Goal: Navigation & Orientation: Find specific page/section

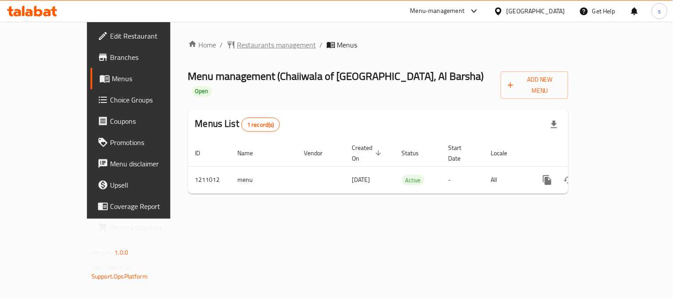
click at [237, 46] on span "Restaurants management" at bounding box center [276, 44] width 79 height 11
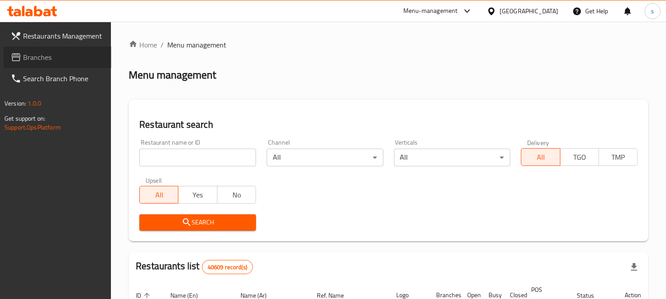
click at [30, 59] on span "Branches" at bounding box center [63, 57] width 81 height 11
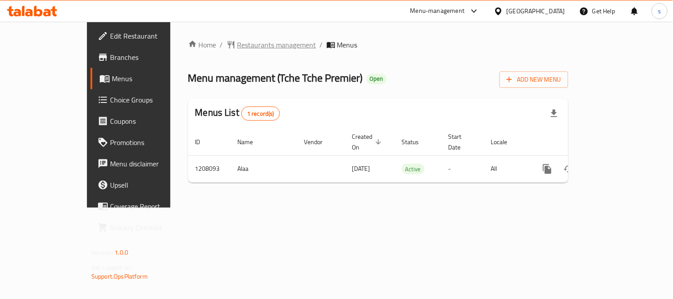
click at [237, 43] on span "Restaurants management" at bounding box center [276, 44] width 79 height 11
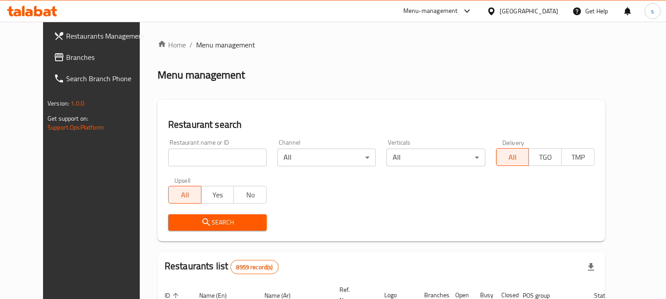
drag, startPoint x: 48, startPoint y: 52, endPoint x: 42, endPoint y: 55, distance: 6.9
click at [66, 52] on span "Branches" at bounding box center [106, 57] width 81 height 11
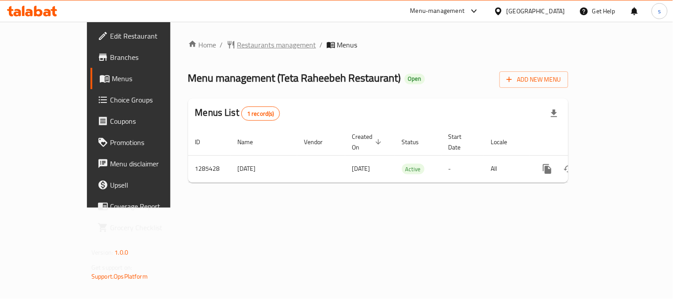
click at [237, 43] on span "Restaurants management" at bounding box center [276, 44] width 79 height 11
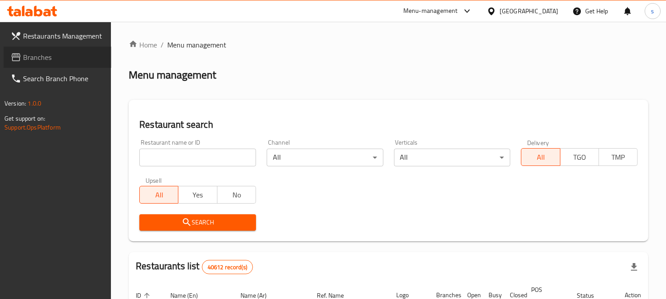
click at [37, 52] on span "Branches" at bounding box center [63, 57] width 81 height 11
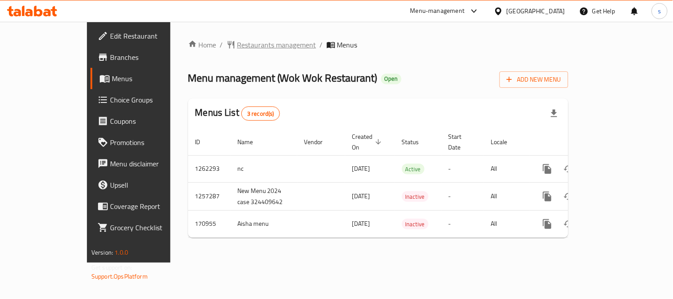
click at [249, 45] on span "Restaurants management" at bounding box center [276, 44] width 79 height 11
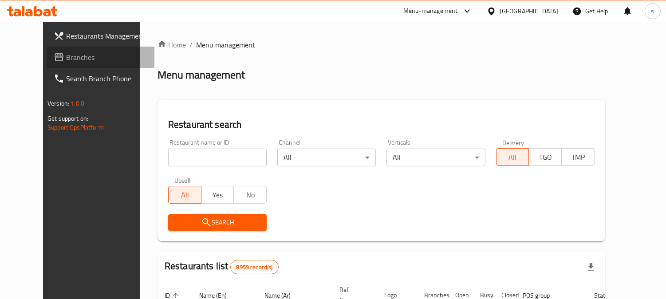
click at [66, 55] on span "Branches" at bounding box center [106, 57] width 81 height 11
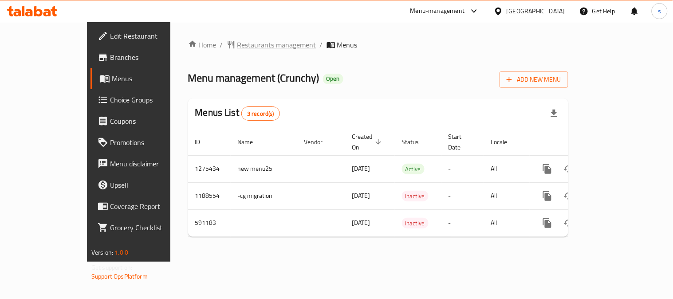
click at [238, 50] on span "Restaurants management" at bounding box center [276, 44] width 79 height 11
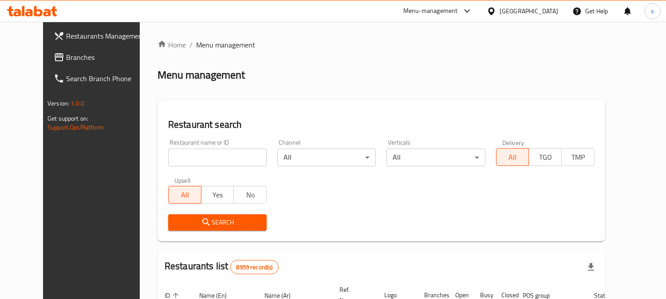
click at [66, 59] on span "Branches" at bounding box center [106, 57] width 81 height 11
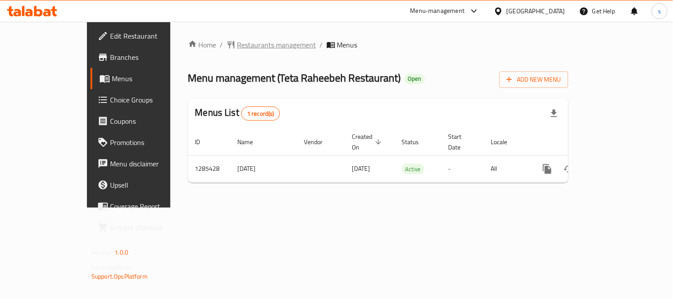
click at [237, 47] on span "Restaurants management" at bounding box center [276, 44] width 79 height 11
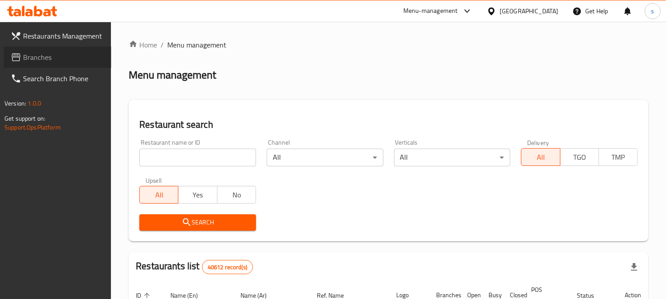
click at [42, 52] on span "Branches" at bounding box center [63, 57] width 81 height 11
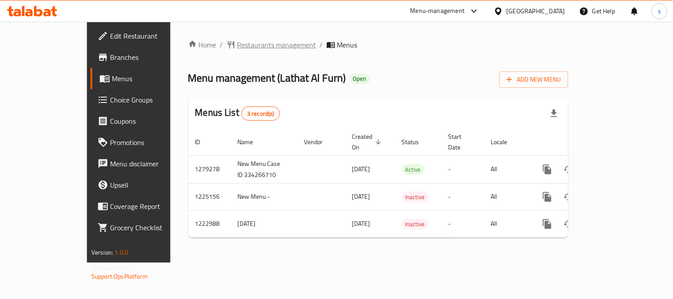
click at [237, 41] on span "Restaurants management" at bounding box center [276, 44] width 79 height 11
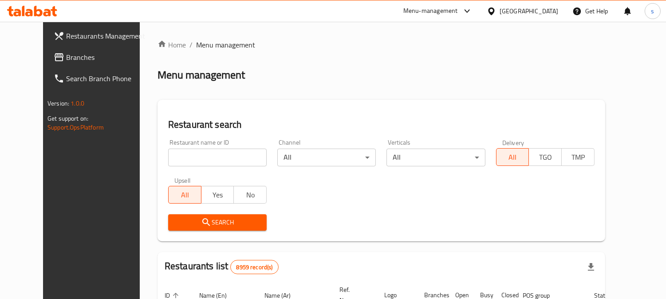
click at [66, 57] on span "Branches" at bounding box center [106, 57] width 81 height 11
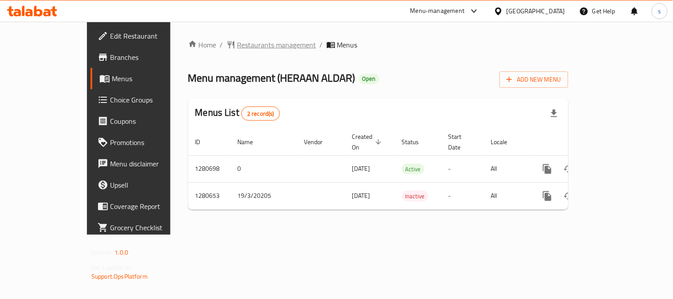
click at [242, 46] on span "Restaurants management" at bounding box center [276, 44] width 79 height 11
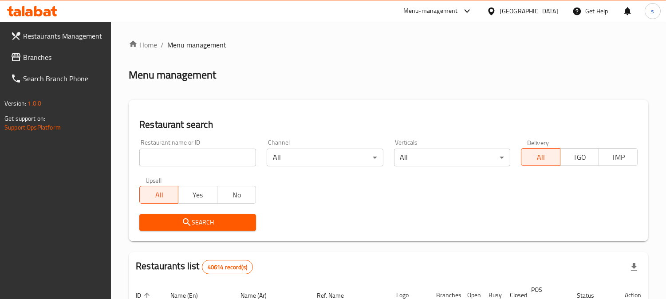
click at [50, 54] on span "Branches" at bounding box center [63, 57] width 81 height 11
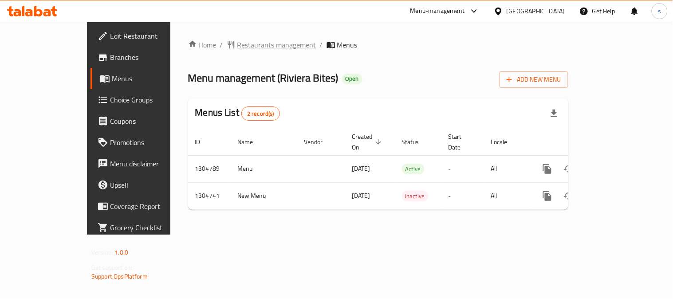
click at [237, 45] on span "Restaurants management" at bounding box center [276, 44] width 79 height 11
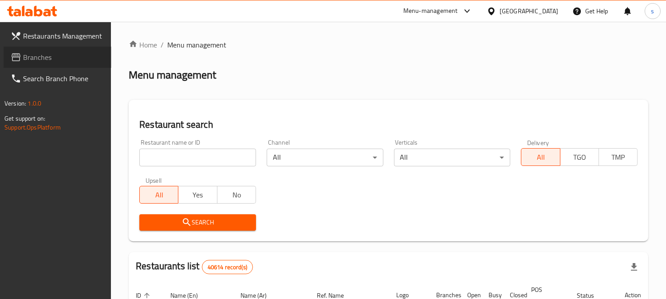
click at [48, 52] on span "Branches" at bounding box center [63, 57] width 81 height 11
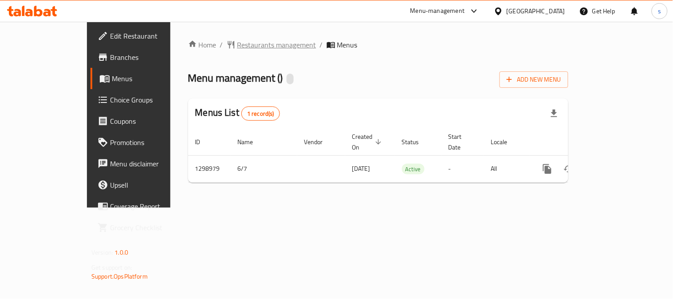
click at [237, 42] on span "Restaurants management" at bounding box center [276, 44] width 79 height 11
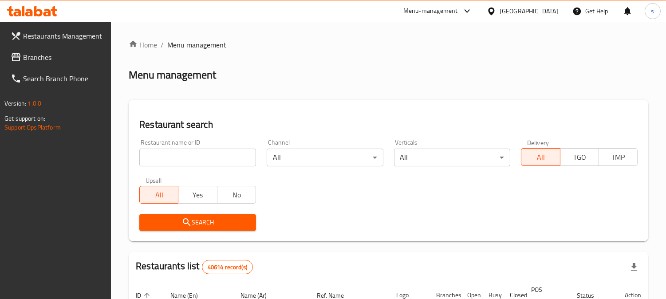
click at [38, 55] on span "Branches" at bounding box center [63, 57] width 81 height 11
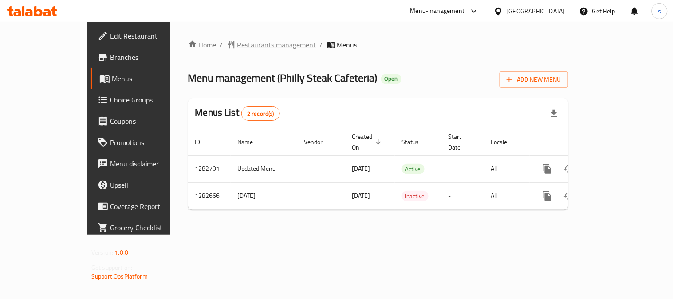
click at [237, 47] on span "Restaurants management" at bounding box center [276, 44] width 79 height 11
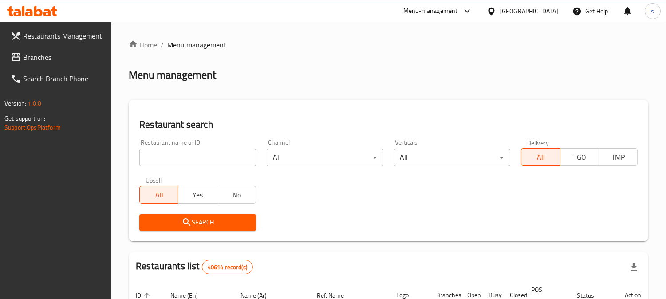
click at [31, 49] on link "Branches" at bounding box center [58, 57] width 108 height 21
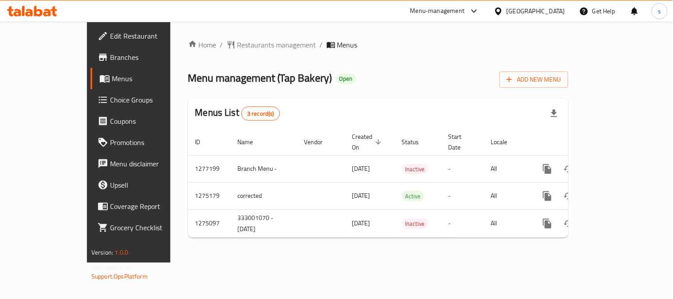
click at [234, 52] on div "Home / Restaurants management / Menus Menu management ( Tap Bakery ) Open Add N…" at bounding box center [378, 141] width 380 height 205
click at [240, 43] on span "Restaurants management" at bounding box center [276, 44] width 79 height 11
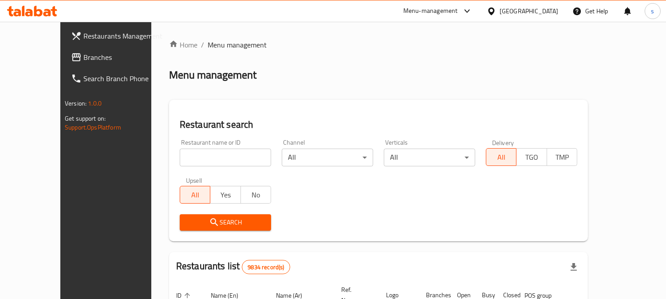
click at [83, 59] on span "Branches" at bounding box center [123, 57] width 81 height 11
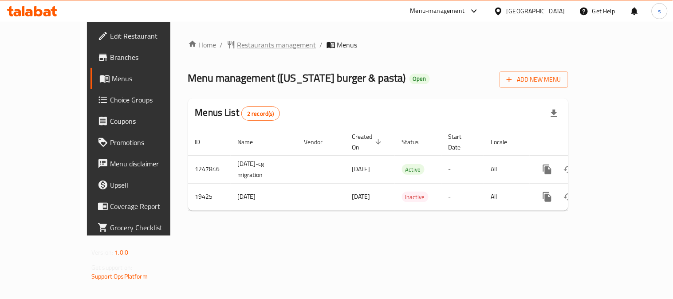
click at [240, 46] on span "Restaurants management" at bounding box center [276, 44] width 79 height 11
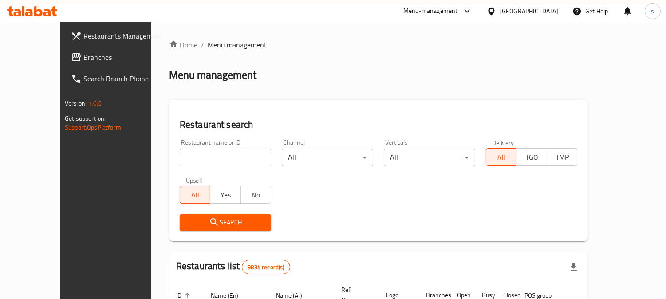
click at [83, 55] on span "Branches" at bounding box center [123, 57] width 81 height 11
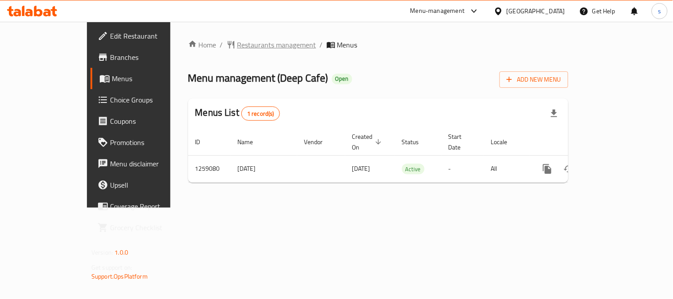
click at [237, 49] on span "Restaurants management" at bounding box center [276, 44] width 79 height 11
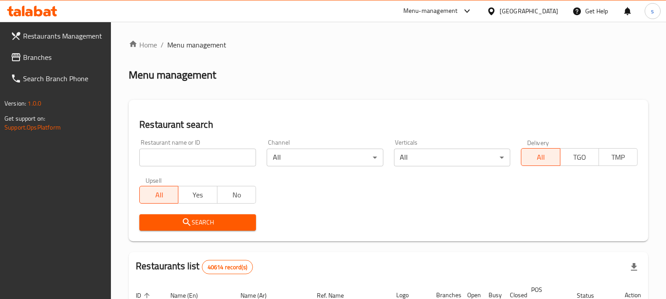
click at [41, 53] on span "Branches" at bounding box center [63, 57] width 81 height 11
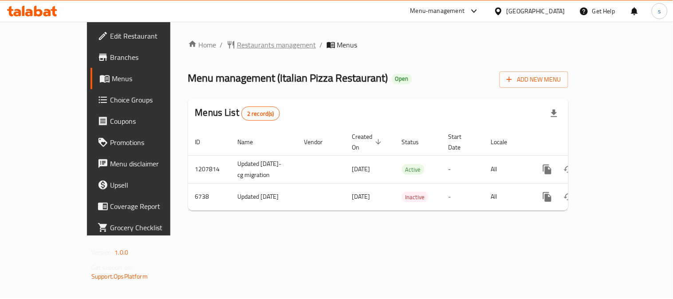
click at [237, 43] on span "Restaurants management" at bounding box center [276, 44] width 79 height 11
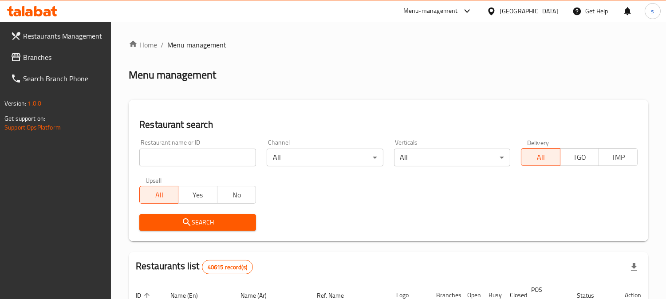
drag, startPoint x: 47, startPoint y: 60, endPoint x: 29, endPoint y: 62, distance: 17.8
click at [47, 60] on span "Branches" at bounding box center [63, 57] width 81 height 11
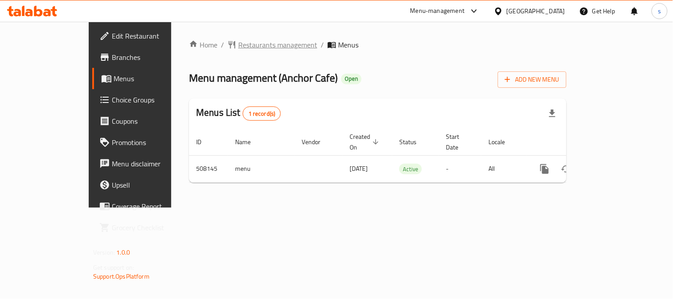
click at [238, 47] on span "Restaurants management" at bounding box center [277, 44] width 79 height 11
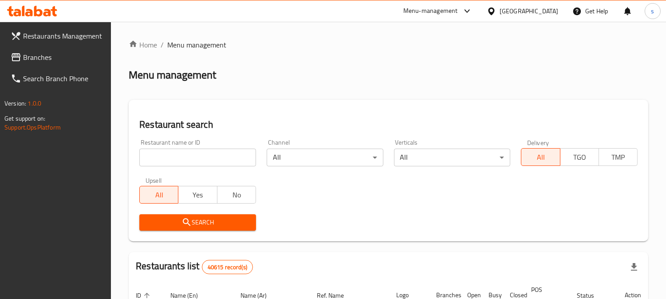
click at [54, 59] on span "Branches" at bounding box center [63, 57] width 81 height 11
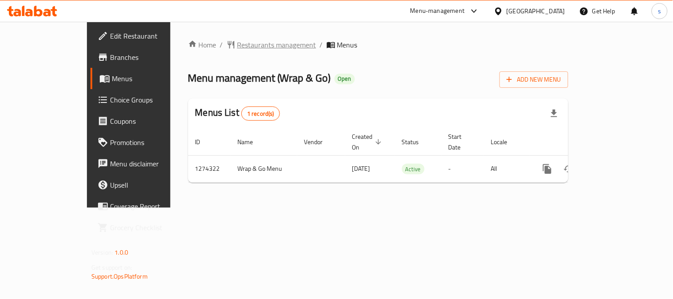
click at [237, 41] on span "Restaurants management" at bounding box center [276, 44] width 79 height 11
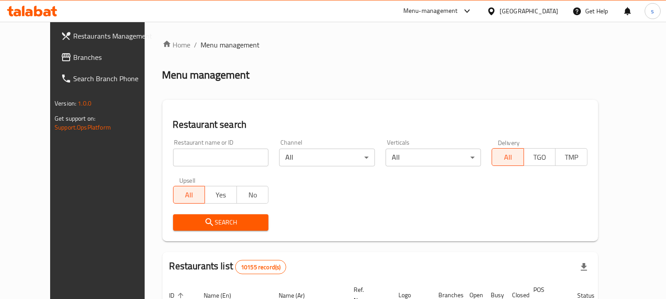
click at [73, 58] on span "Branches" at bounding box center [113, 57] width 81 height 11
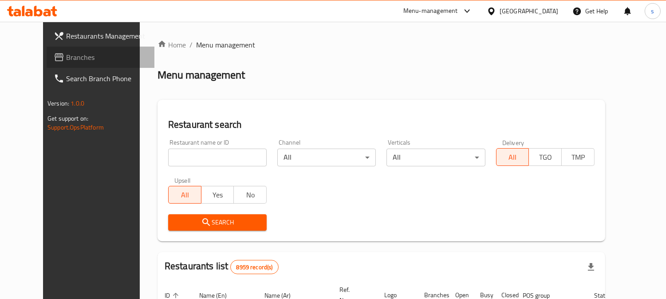
click at [66, 60] on span "Branches" at bounding box center [106, 57] width 81 height 11
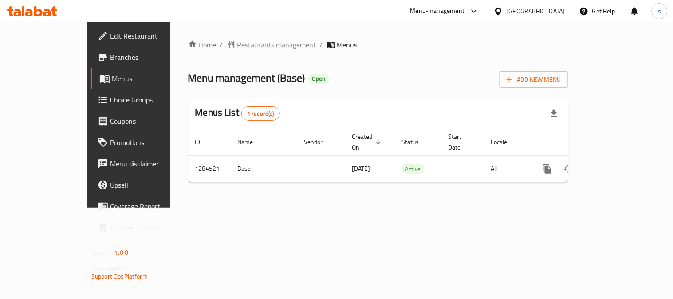
click at [237, 47] on span "Restaurants management" at bounding box center [276, 44] width 79 height 11
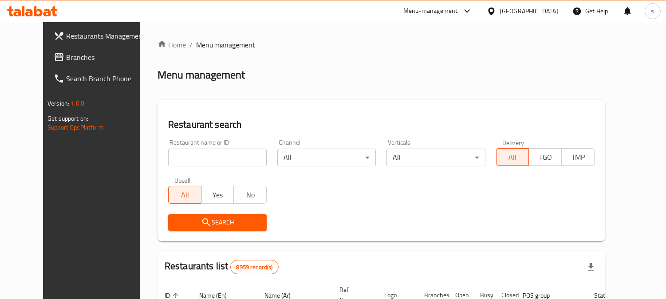
drag, startPoint x: 47, startPoint y: 62, endPoint x: 12, endPoint y: 66, distance: 35.2
click at [66, 62] on span "Branches" at bounding box center [106, 57] width 81 height 11
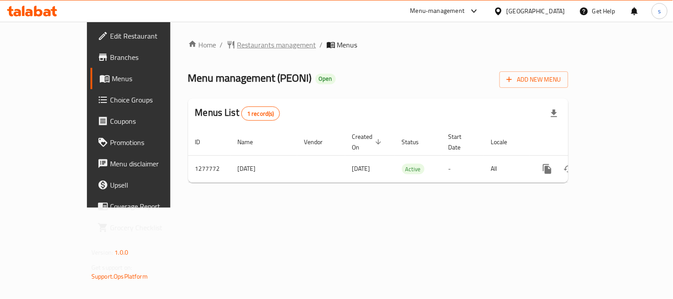
click at [237, 49] on span "Restaurants management" at bounding box center [276, 44] width 79 height 11
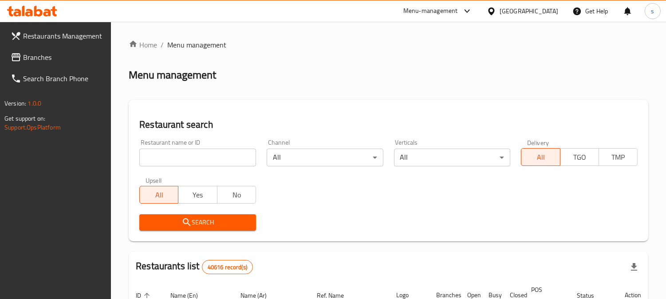
click at [35, 58] on span "Branches" at bounding box center [63, 57] width 81 height 11
